Goal: Information Seeking & Learning: Learn about a topic

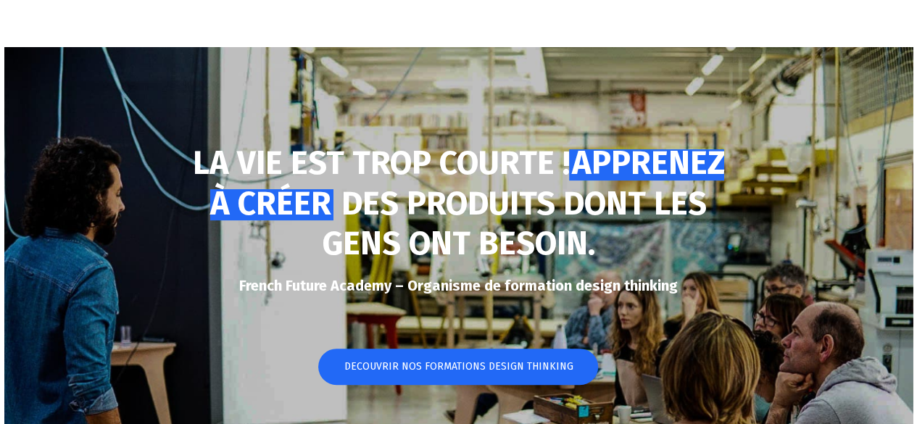
scroll to position [96, 0]
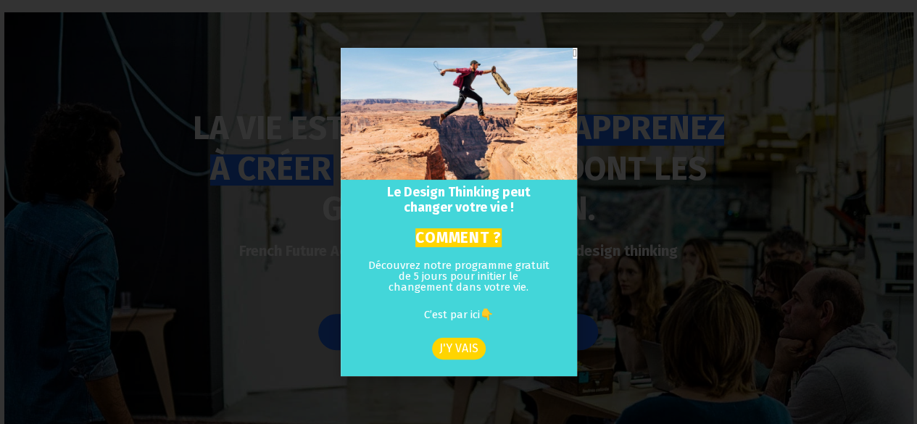
click at [572, 54] on icon "Close" at bounding box center [574, 53] width 4 height 11
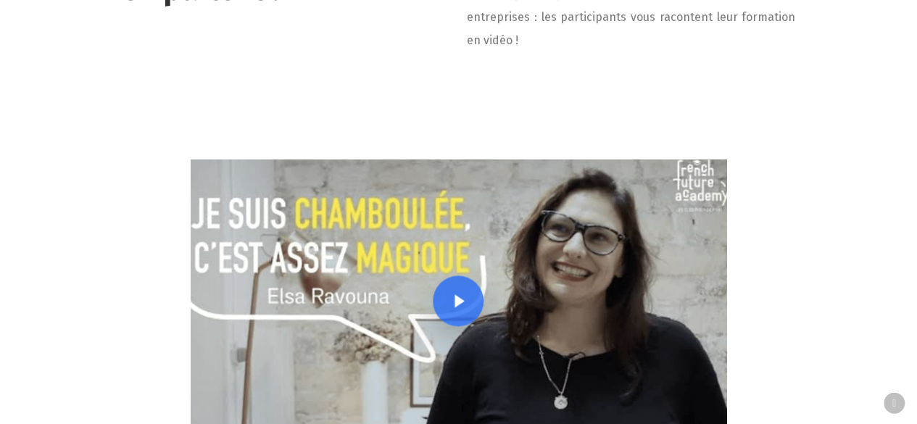
scroll to position [3575, 0]
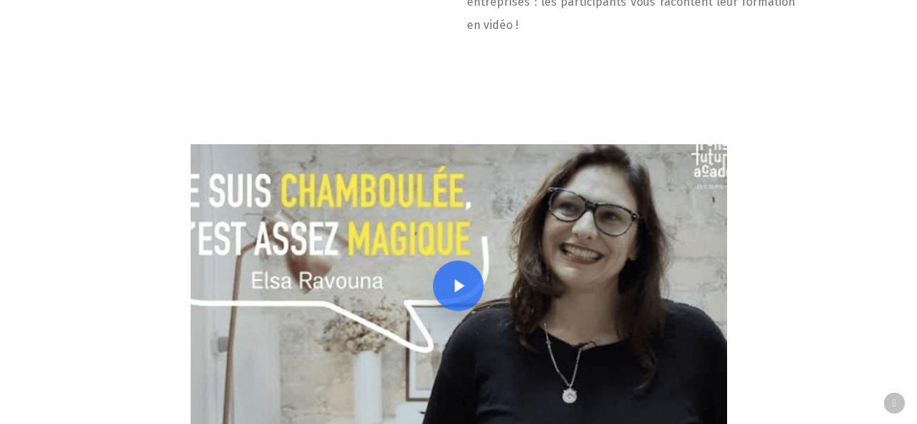
click at [443, 241] on link at bounding box center [459, 285] width 536 height 282
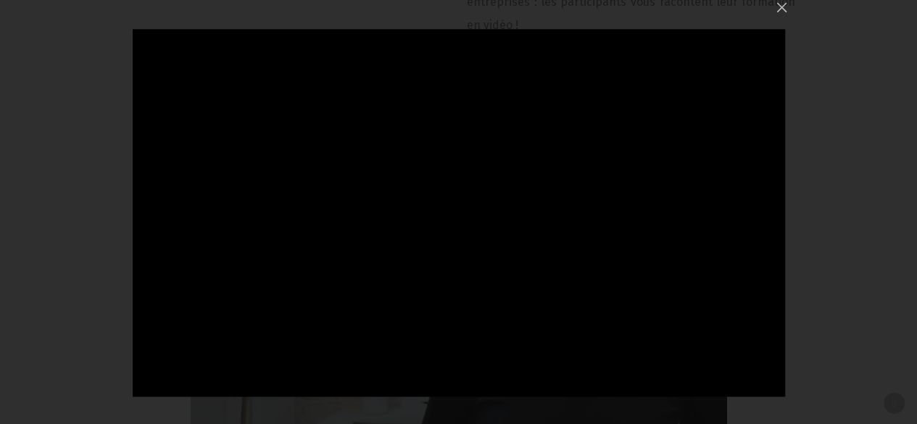
click at [49, 186] on div "Loading..." at bounding box center [458, 212] width 917 height 424
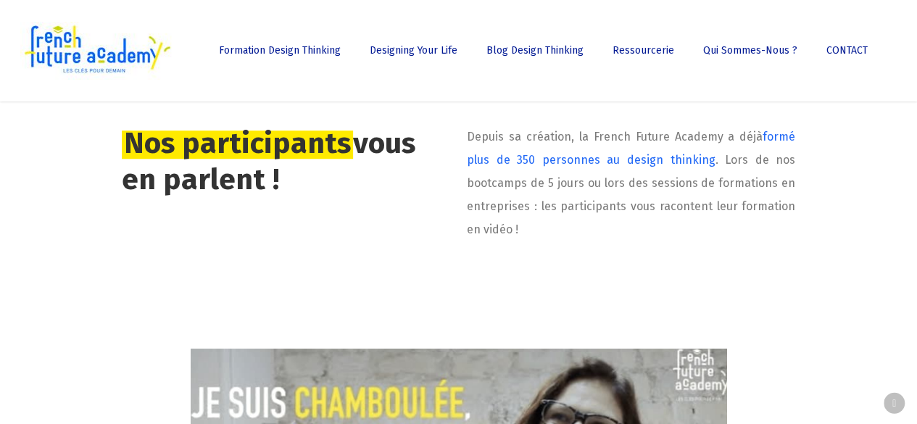
scroll to position [3188, 0]
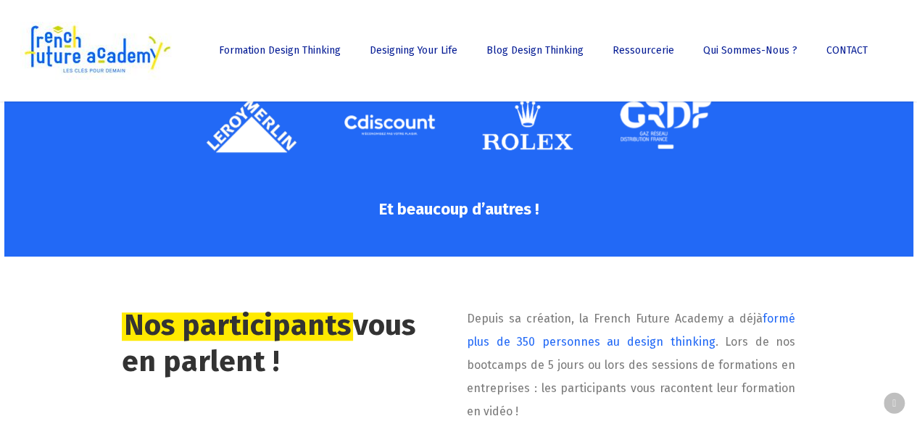
drag, startPoint x: 93, startPoint y: 211, endPoint x: 38, endPoint y: 249, distance: 67.7
click at [38, 251] on section "LA VIE EST TROP COURTE ! APPRENEZ À CRÉER DES PRODUITS DONT LES GENS ONT BESOIN…" at bounding box center [458, 268] width 917 height 6710
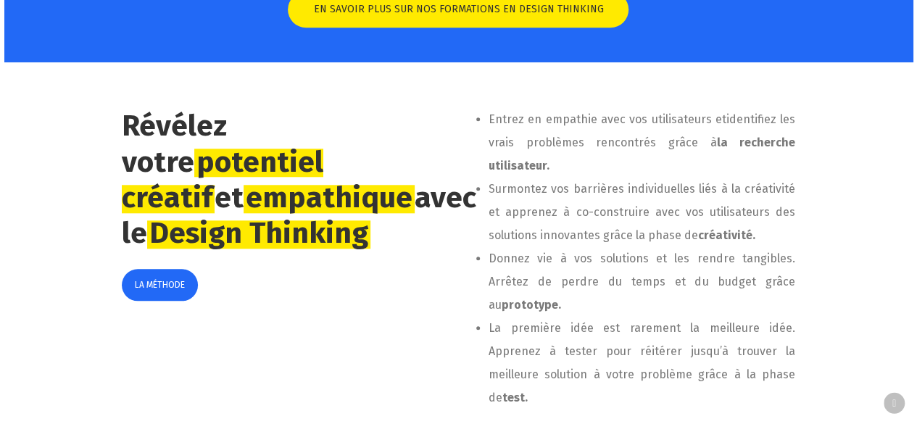
scroll to position [676, 0]
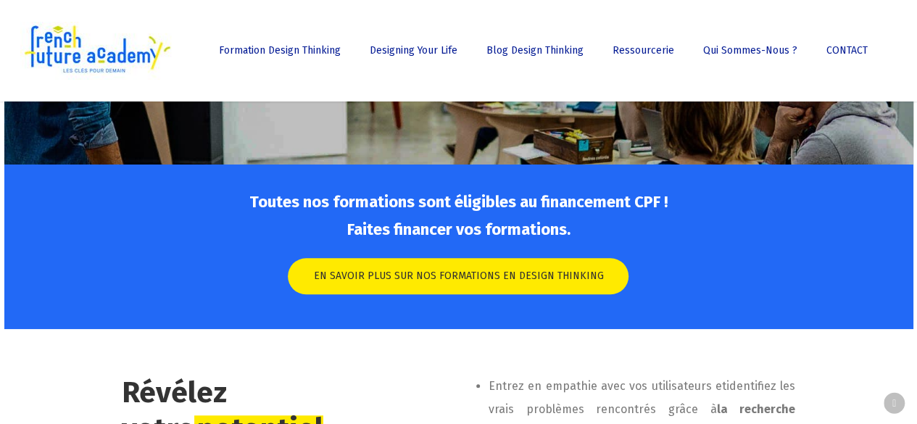
click at [35, 235] on div at bounding box center [458, 246] width 909 height 165
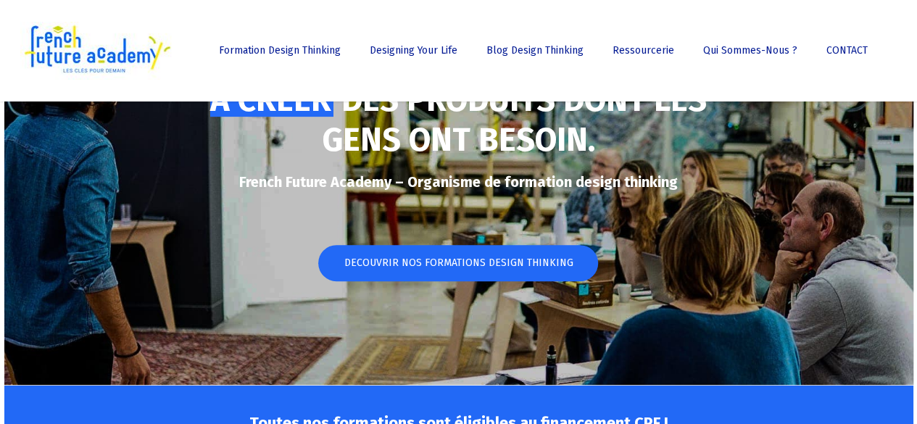
scroll to position [0, 0]
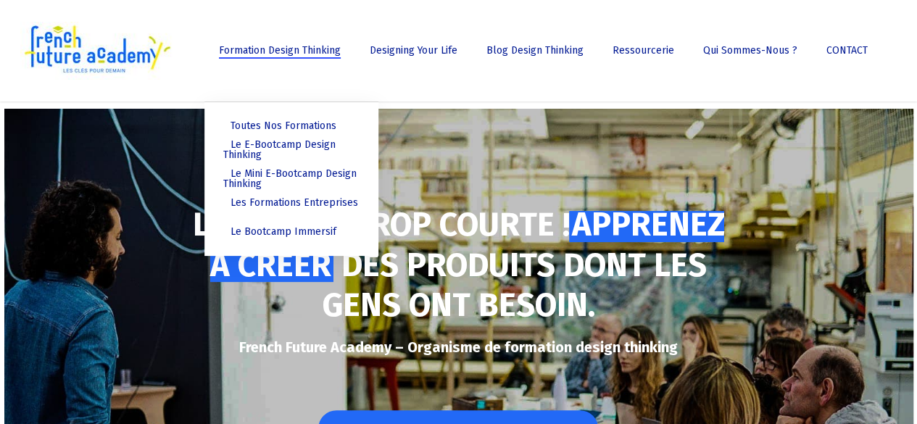
click at [270, 47] on span "Formation Design Thinking" at bounding box center [280, 50] width 122 height 12
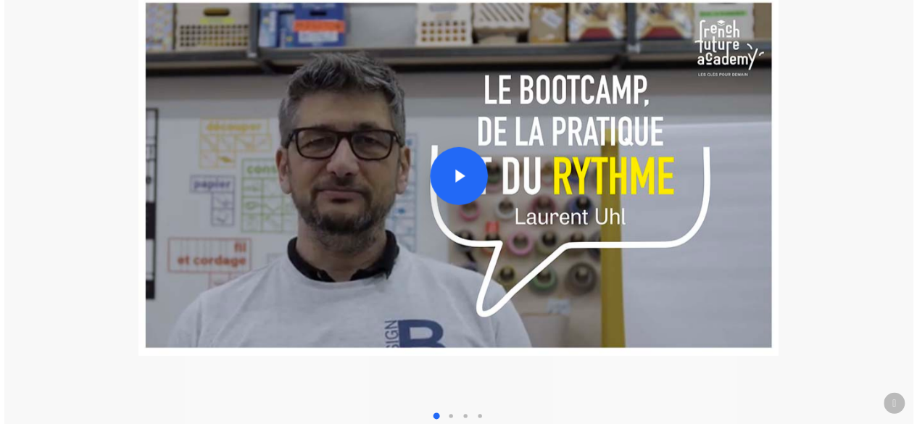
scroll to position [2125, 0]
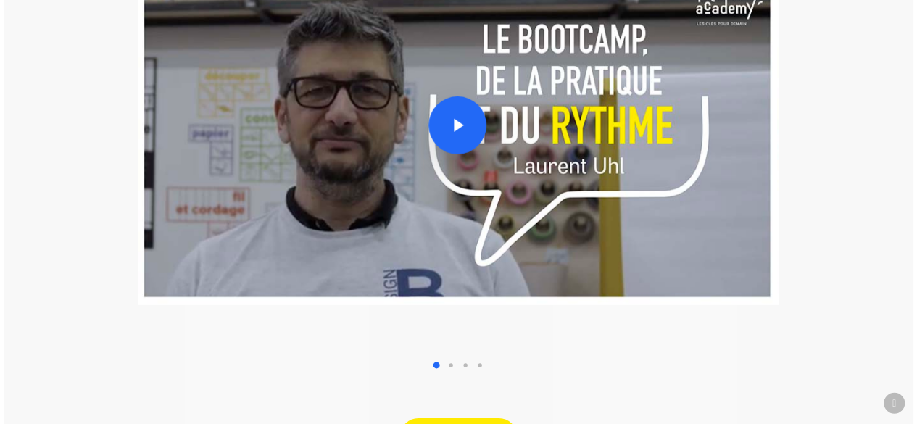
click at [475, 137] on link at bounding box center [457, 125] width 640 height 360
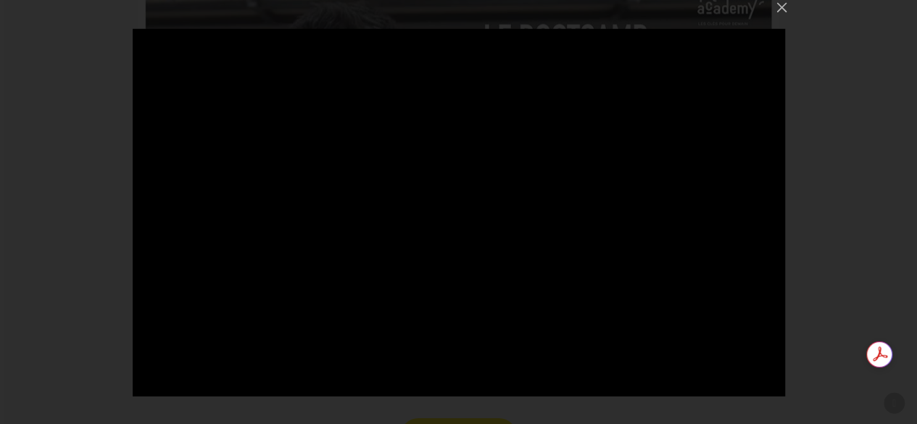
click at [46, 162] on div "Loading..." at bounding box center [458, 212] width 917 height 424
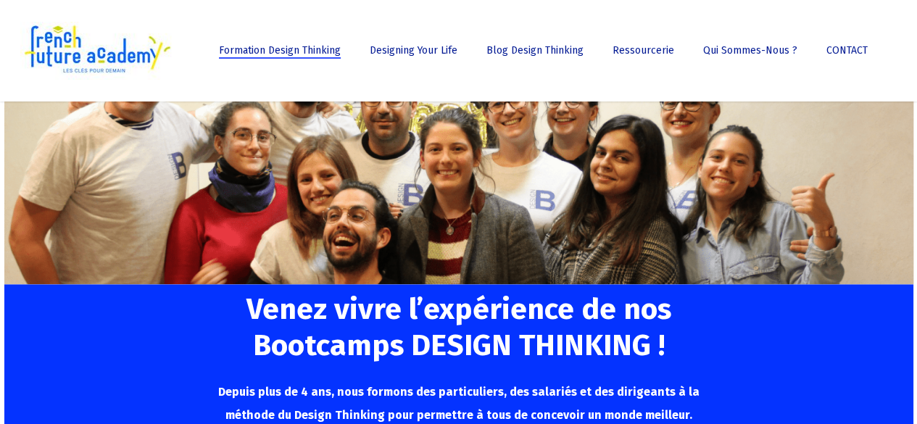
scroll to position [0, 0]
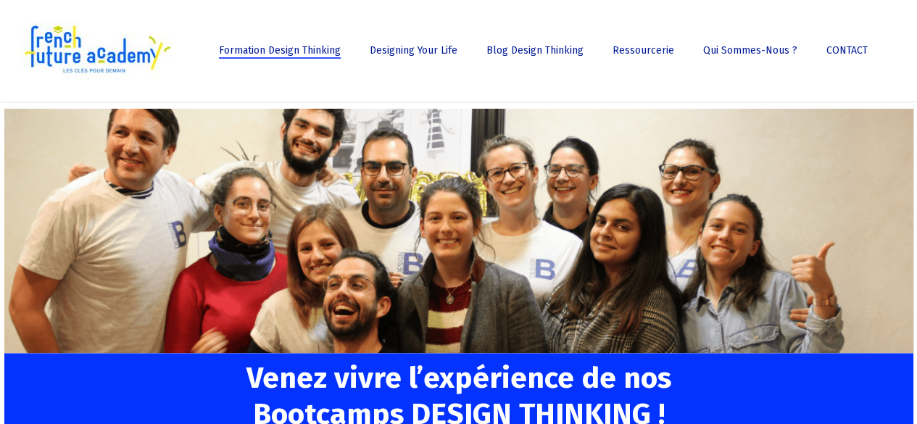
click at [137, 45] on img at bounding box center [96, 51] width 153 height 58
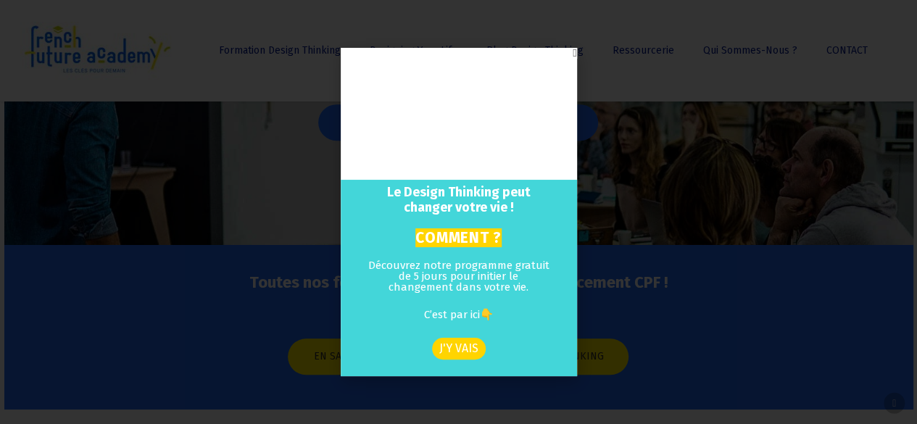
scroll to position [290, 0]
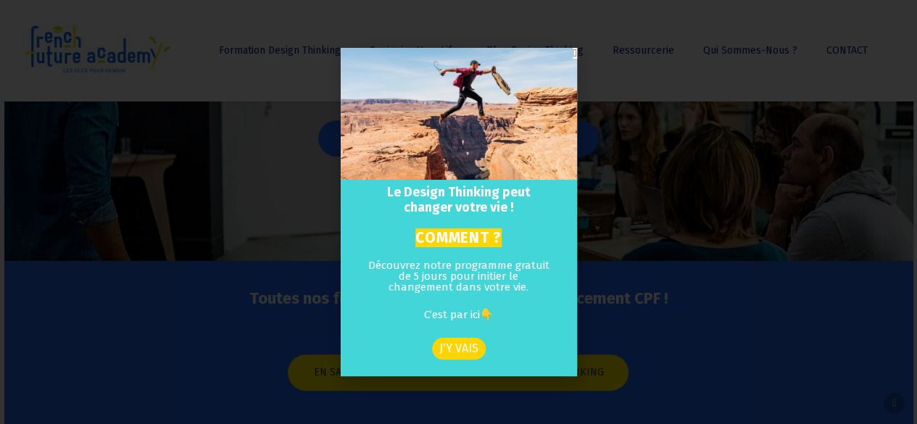
click at [572, 54] on icon "Close" at bounding box center [574, 53] width 4 height 11
